Goal: Task Accomplishment & Management: Manage account settings

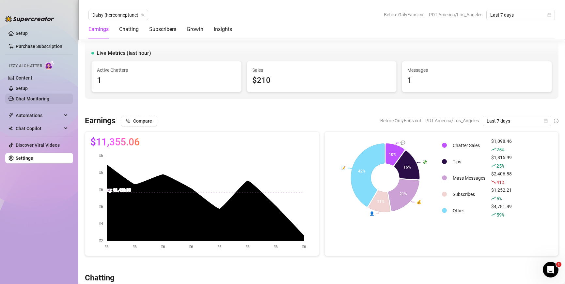
scroll to position [189, 0]
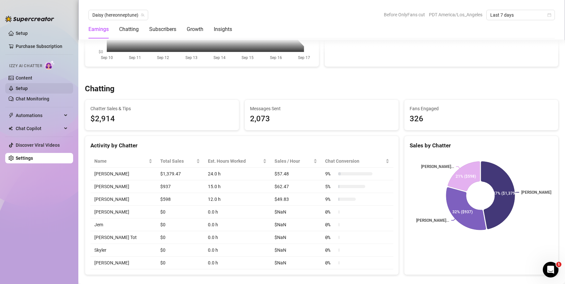
click at [28, 89] on link "Setup" at bounding box center [22, 88] width 12 height 5
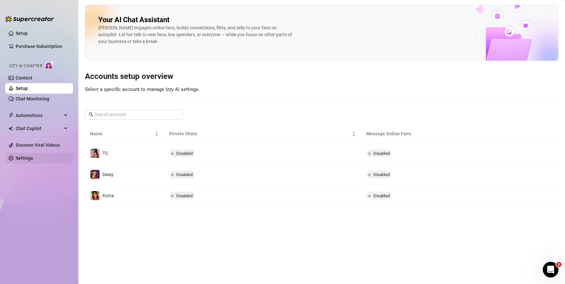
click at [33, 156] on link "Settings" at bounding box center [24, 158] width 17 height 5
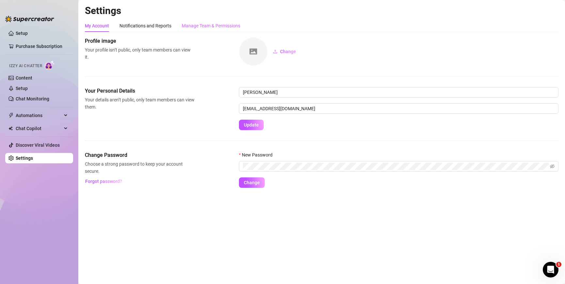
click at [211, 29] on div "Manage Team & Permissions" at bounding box center [211, 26] width 58 height 12
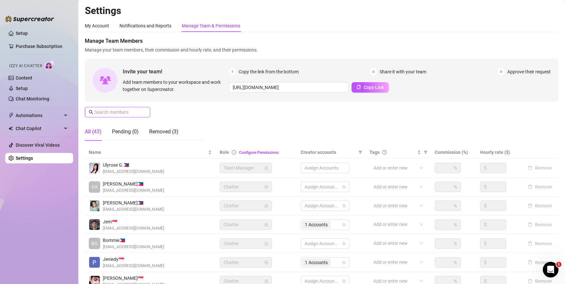
click at [114, 112] on input "text" at bounding box center [118, 112] width 46 height 7
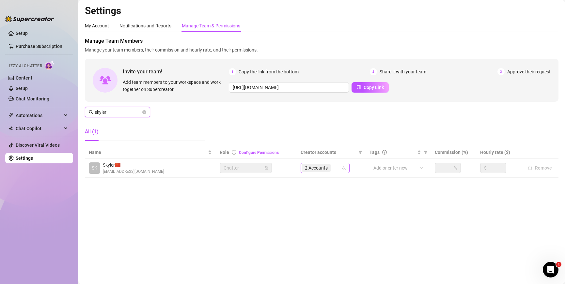
click at [335, 169] on div "2 Accounts" at bounding box center [322, 168] width 40 height 9
click at [105, 111] on input "skyler" at bounding box center [118, 112] width 46 height 7
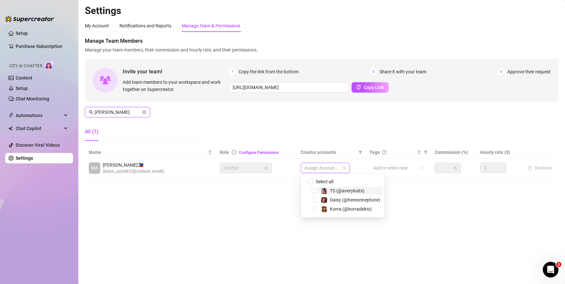
click at [324, 169] on div at bounding box center [322, 168] width 40 height 9
type input "[PERSON_NAME]"
click at [314, 209] on span "Select tree node" at bounding box center [314, 209] width 5 height 5
click at [281, 211] on main "Settings My Account Notifications and Reports Manage Team & Permissions Profile…" at bounding box center [321, 142] width 487 height 284
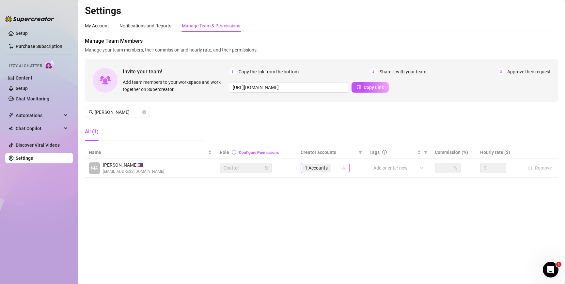
click at [323, 171] on span "1 Accounts" at bounding box center [316, 168] width 23 height 7
click at [257, 203] on main "Settings My Account Notifications and Reports Manage Team & Permissions Profile…" at bounding box center [321, 142] width 487 height 284
